Goal: Task Accomplishment & Management: Manage account settings

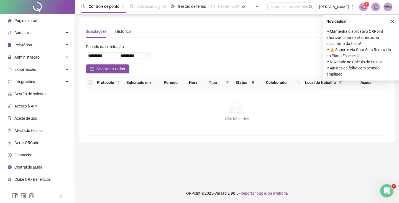
click at [293, 45] on div "**********" at bounding box center [237, 53] width 302 height 22
click at [390, 21] on button "button" at bounding box center [392, 21] width 7 height 7
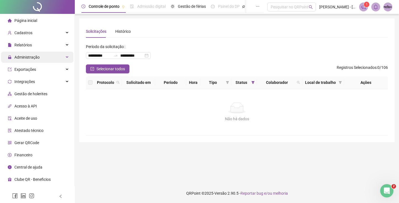
click at [64, 56] on div "Administração" at bounding box center [37, 57] width 72 height 11
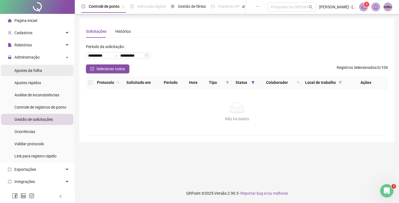
click at [35, 71] on span "Ajustes da folha" at bounding box center [28, 70] width 28 height 4
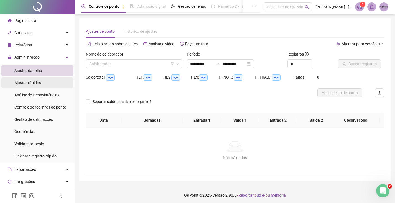
type input "**********"
click at [128, 66] on input "search" at bounding box center [131, 64] width 85 height 8
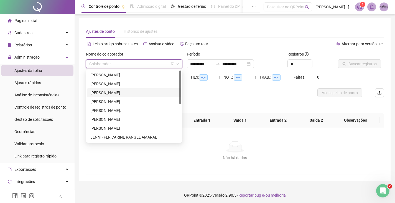
scroll to position [4, 0]
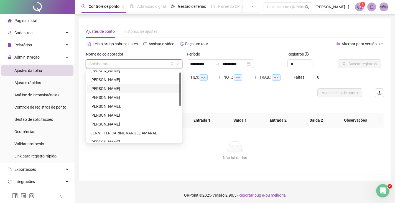
click at [179, 92] on div at bounding box center [180, 88] width 2 height 33
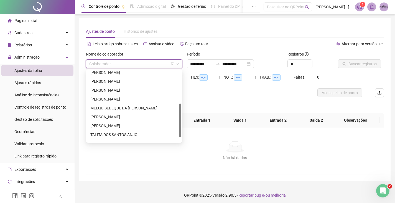
scroll to position [80, 0]
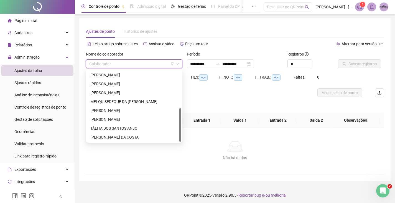
drag, startPoint x: 180, startPoint y: 96, endPoint x: 186, endPoint y: 140, distance: 45.0
click at [186, 140] on body "**********" at bounding box center [197, 101] width 395 height 203
click at [158, 138] on div "[PERSON_NAME] DA COSTA" at bounding box center [134, 137] width 88 height 6
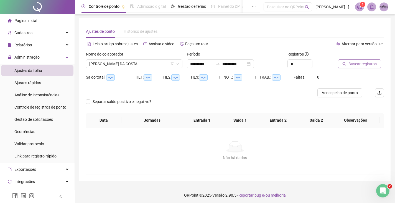
click at [361, 66] on span "Buscar registros" at bounding box center [362, 64] width 28 height 6
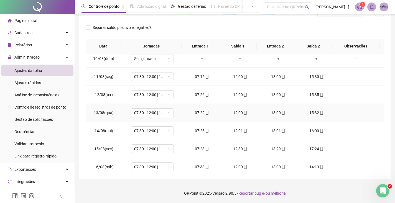
scroll to position [139, 0]
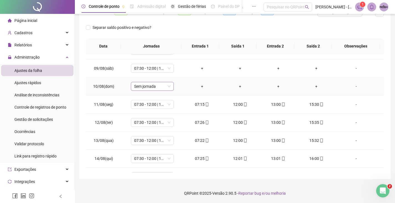
click at [166, 88] on span "Sem jornada" at bounding box center [152, 86] width 36 height 8
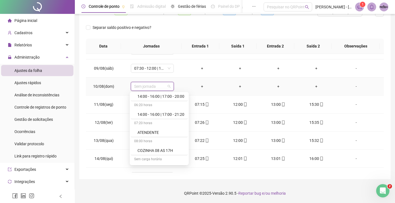
scroll to position [470, 0]
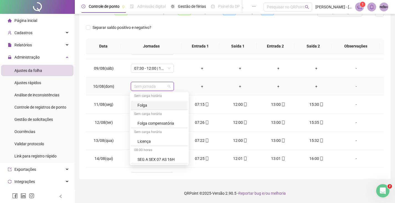
click at [147, 107] on div "Folga" at bounding box center [161, 105] width 47 height 6
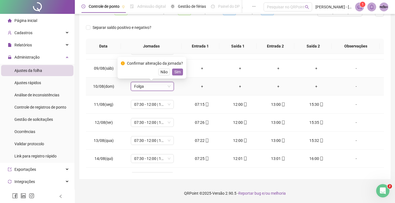
click at [177, 71] on span "Sim" at bounding box center [177, 72] width 6 height 6
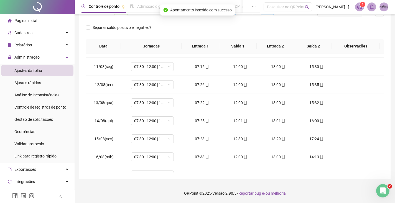
scroll to position [188, 0]
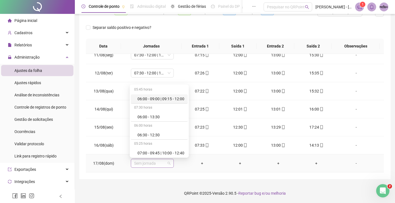
click at [167, 164] on span "Sem jornada" at bounding box center [152, 163] width 36 height 8
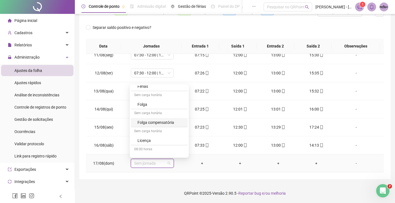
scroll to position [470, 0]
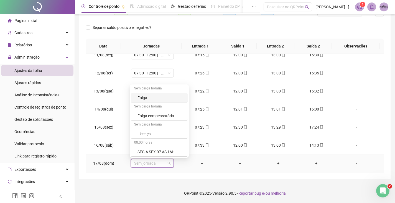
click at [152, 99] on div "Folga" at bounding box center [161, 98] width 47 height 6
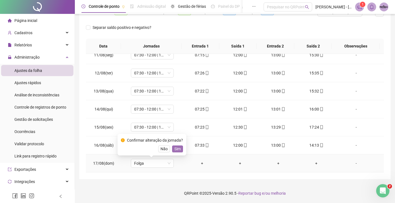
click at [176, 149] on span "Sim" at bounding box center [177, 149] width 6 height 6
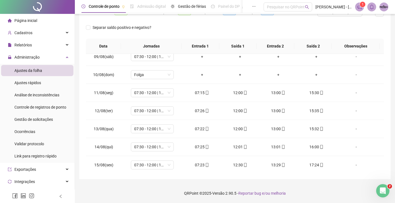
scroll to position [188, 0]
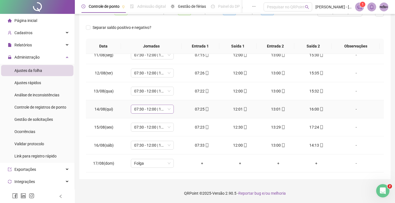
click at [153, 109] on span "07:30 - 12:00 | 13:00 - 16:00" at bounding box center [152, 109] width 36 height 8
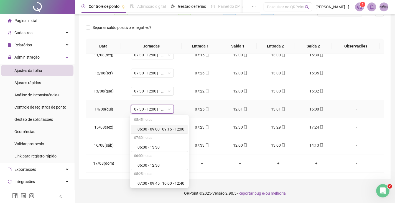
click at [153, 109] on span "07:30 - 12:00 | 13:00 - 16:00" at bounding box center [152, 109] width 36 height 8
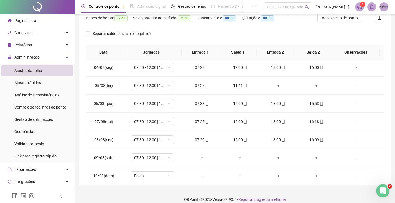
scroll to position [81, 0]
